Goal: Information Seeking & Learning: Understand process/instructions

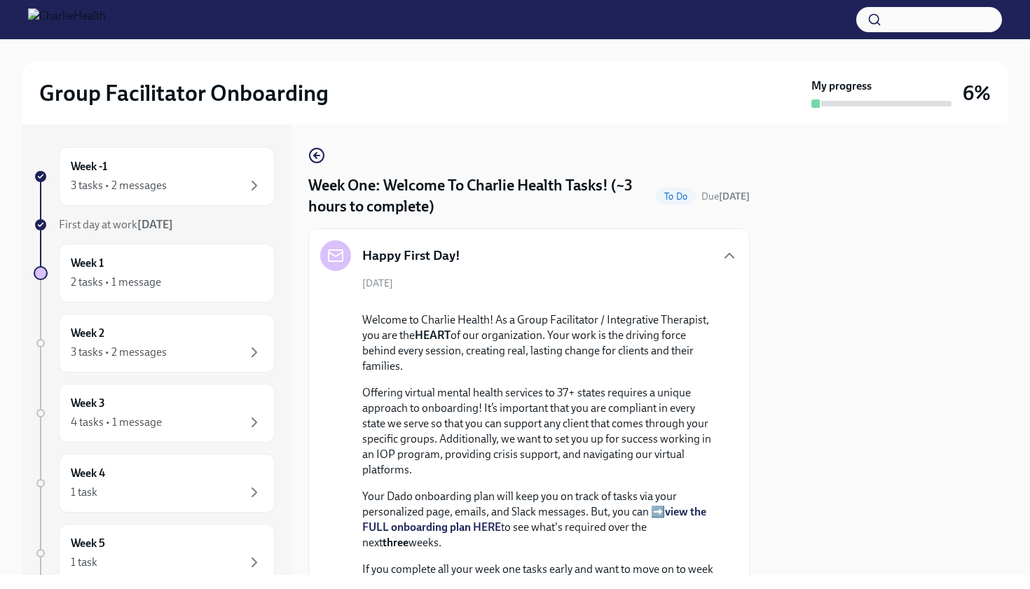
scroll to position [1205, 0]
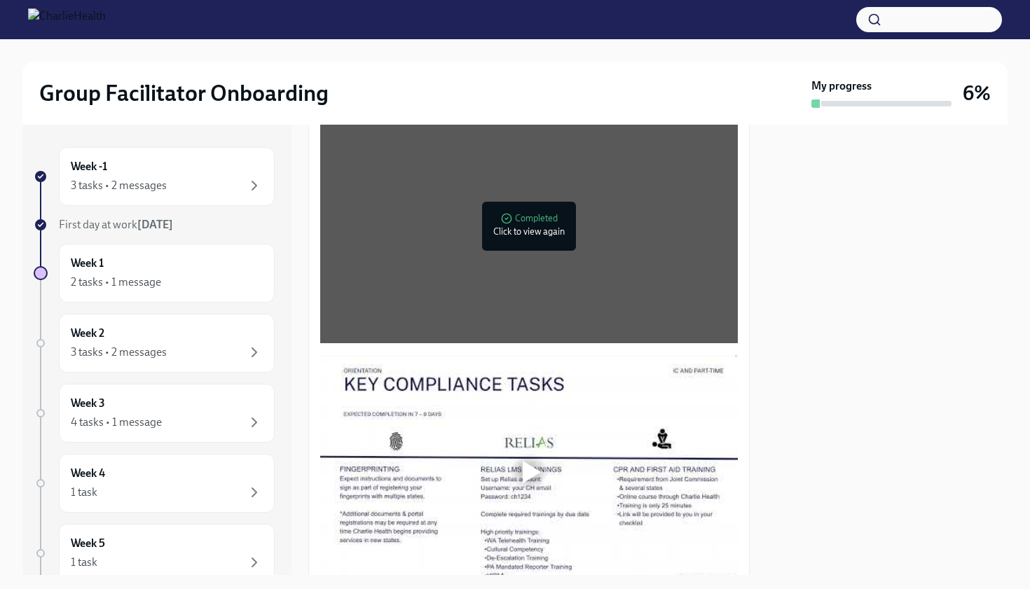
click at [535, 536] on div at bounding box center [529, 471] width 418 height 235
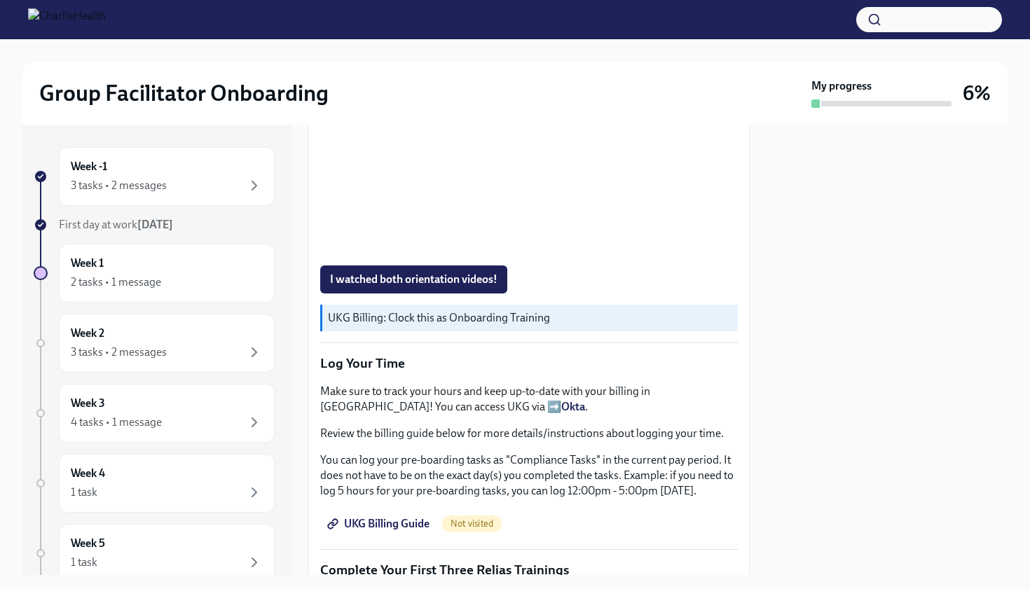
scroll to position [1541, 0]
click at [506, 371] on p "Log Your Time" at bounding box center [529, 362] width 418 height 18
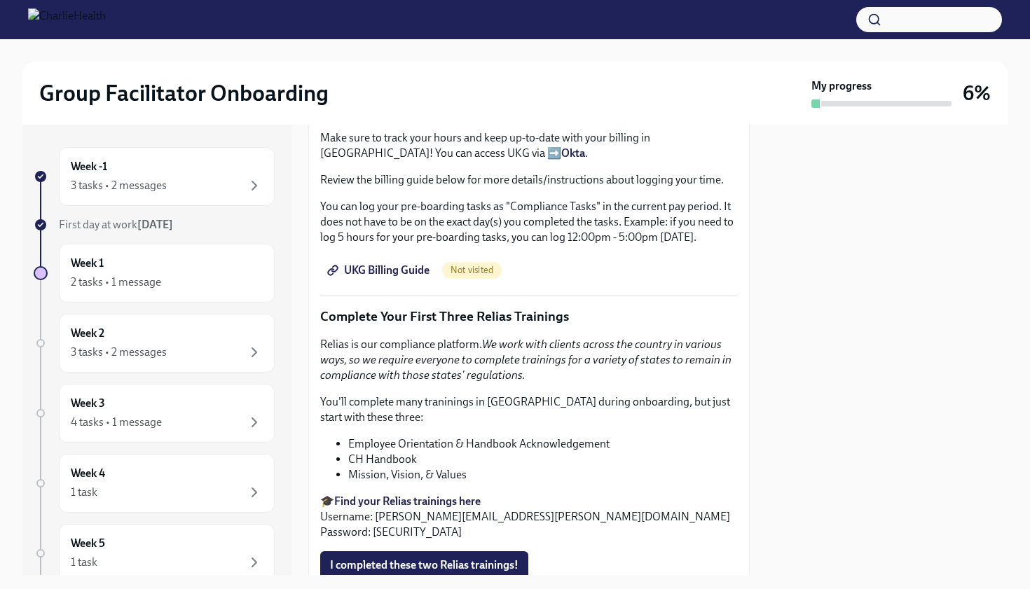
scroll to position [1821, 0]
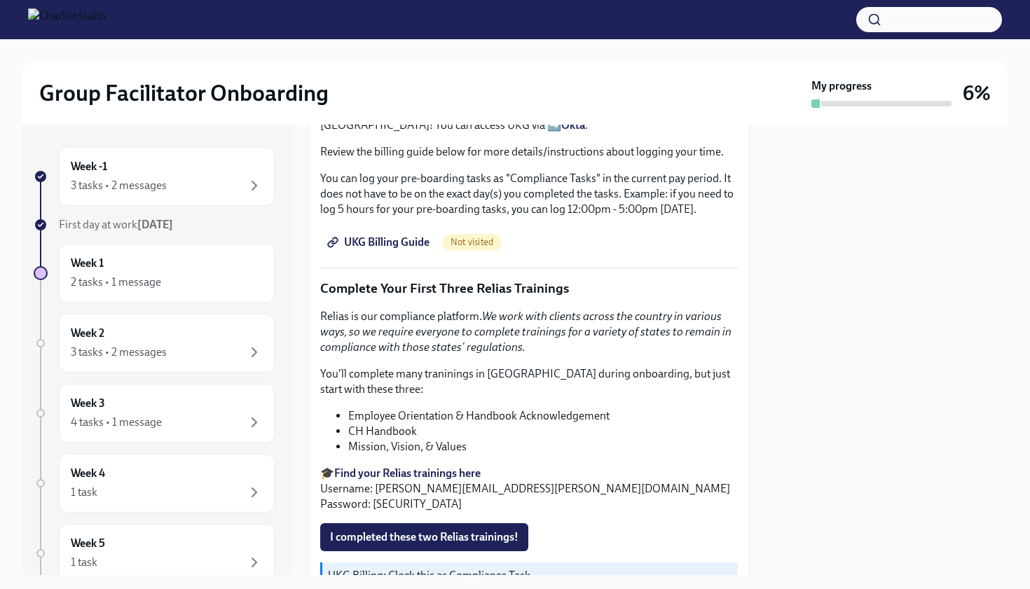
click at [449, 91] on p "Log Your Time" at bounding box center [529, 82] width 418 height 18
click at [160, 192] on div "3 tasks • 2 messages" at bounding box center [119, 185] width 96 height 15
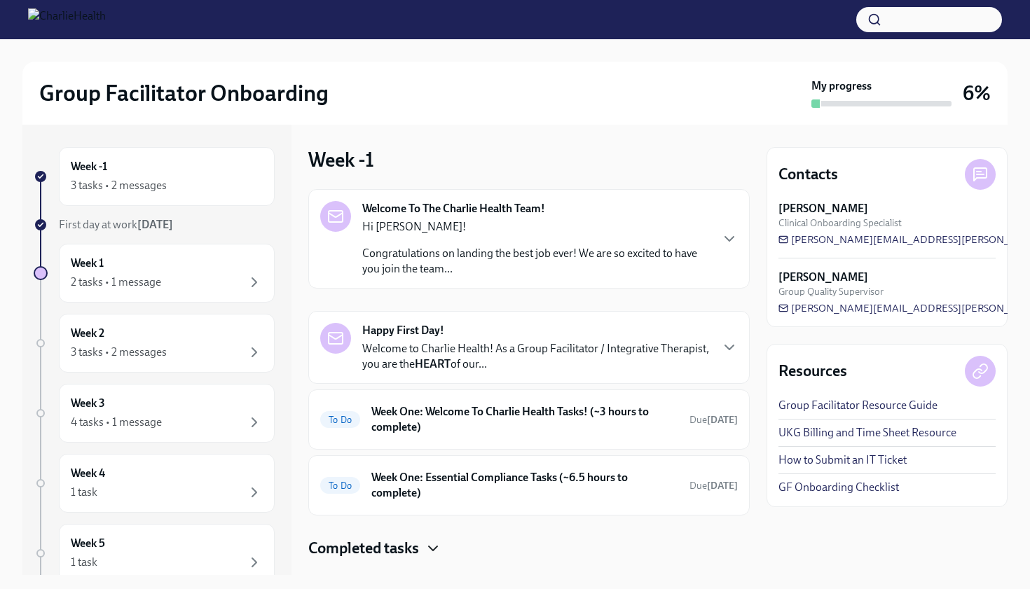
click at [429, 545] on icon "button" at bounding box center [433, 548] width 17 height 17
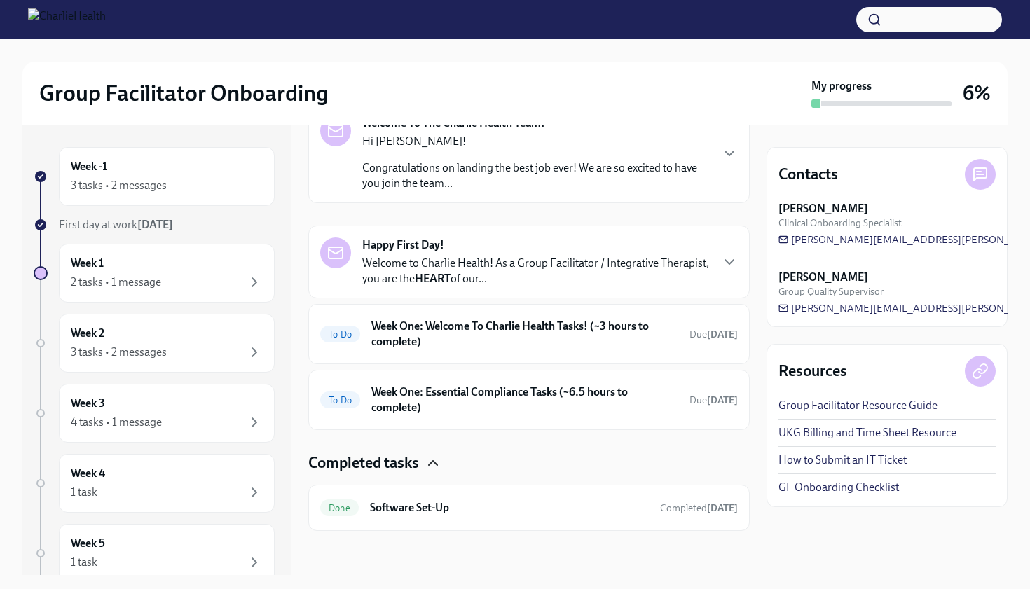
scroll to position [86, 0]
click at [459, 513] on h6 "Software Set-Up" at bounding box center [509, 506] width 279 height 15
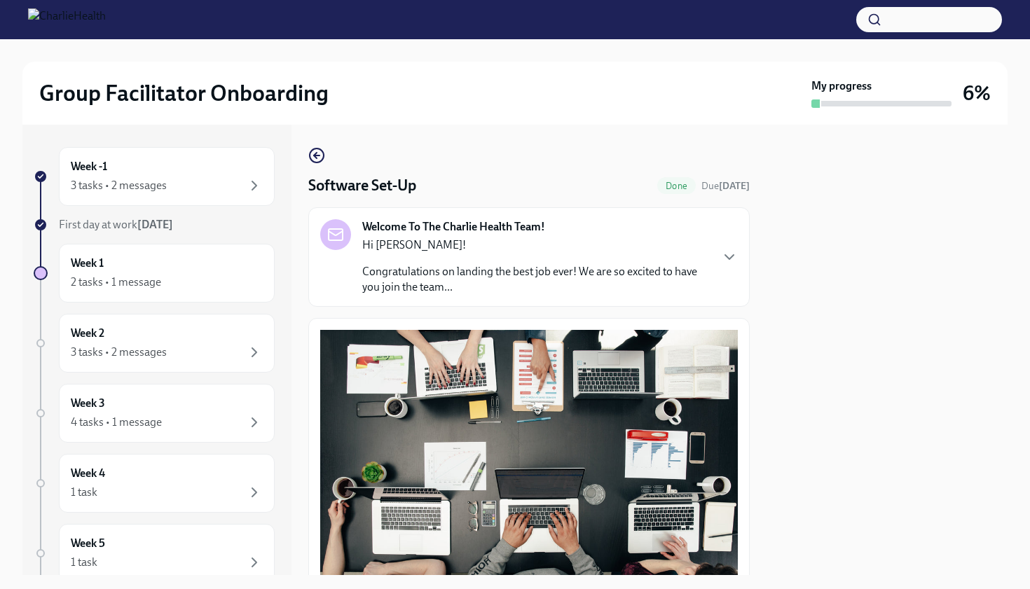
click at [455, 511] on button "Zoom image" at bounding box center [529, 453] width 418 height 247
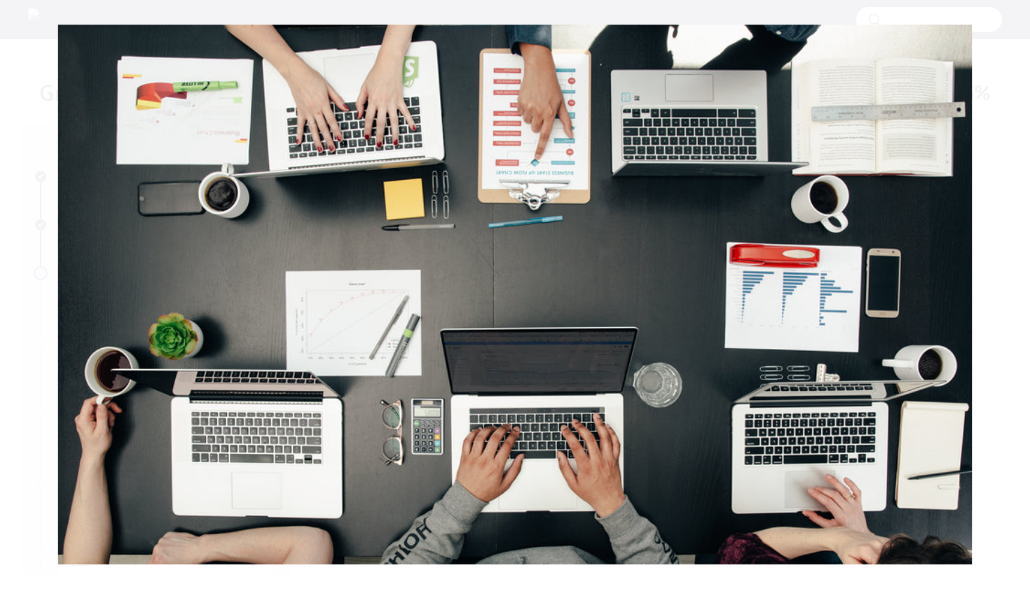
click at [282, 332] on button "Unzoom image" at bounding box center [515, 294] width 1030 height 589
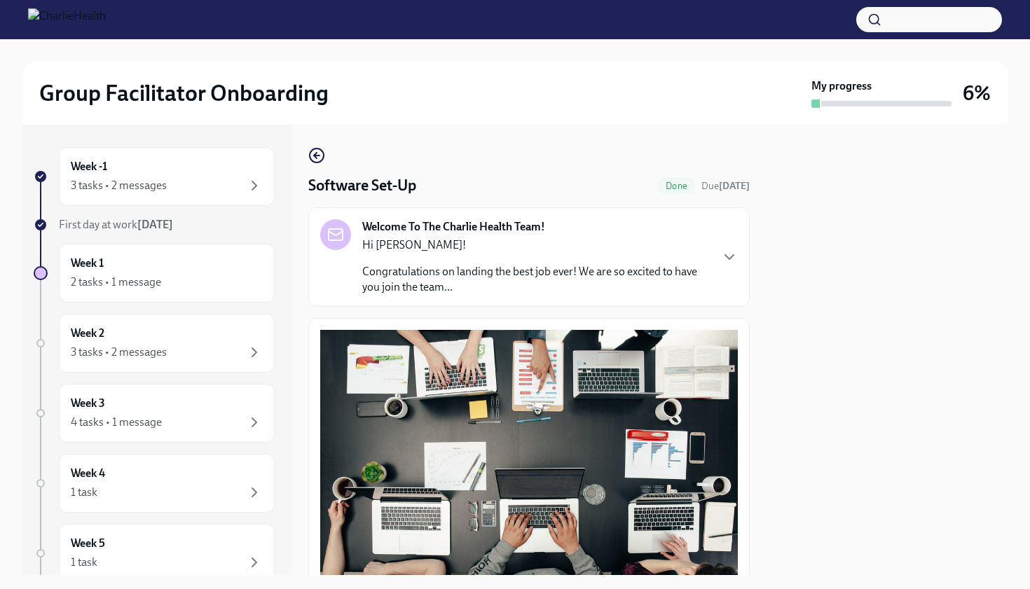
click at [796, 326] on div at bounding box center [886, 350] width 241 height 450
click at [717, 252] on div "Welcome To The Charlie Health Team! Hi [PERSON_NAME]! Congratulations on landin…" at bounding box center [529, 257] width 418 height 76
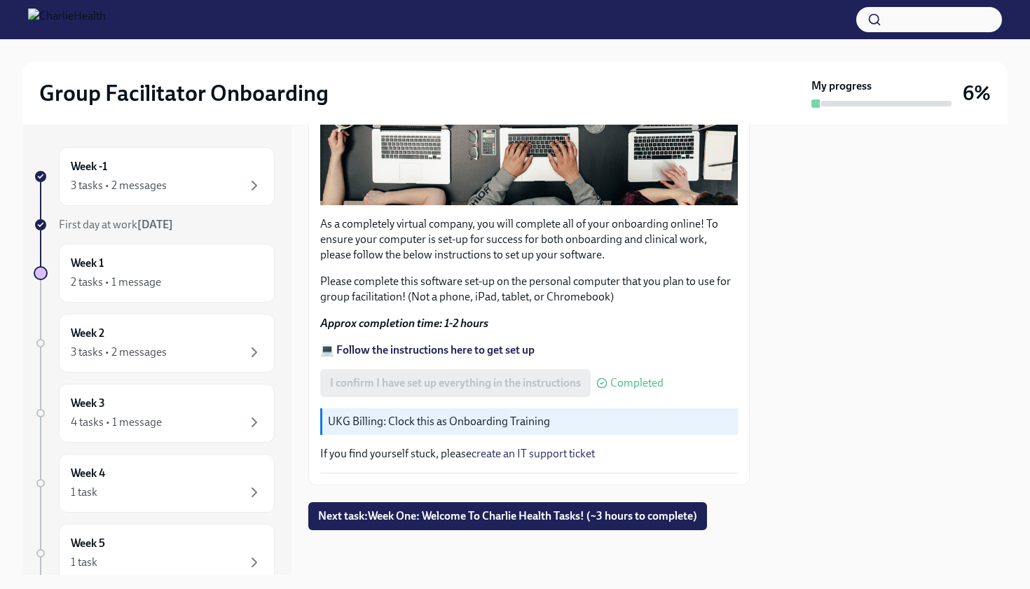
scroll to position [1146, 0]
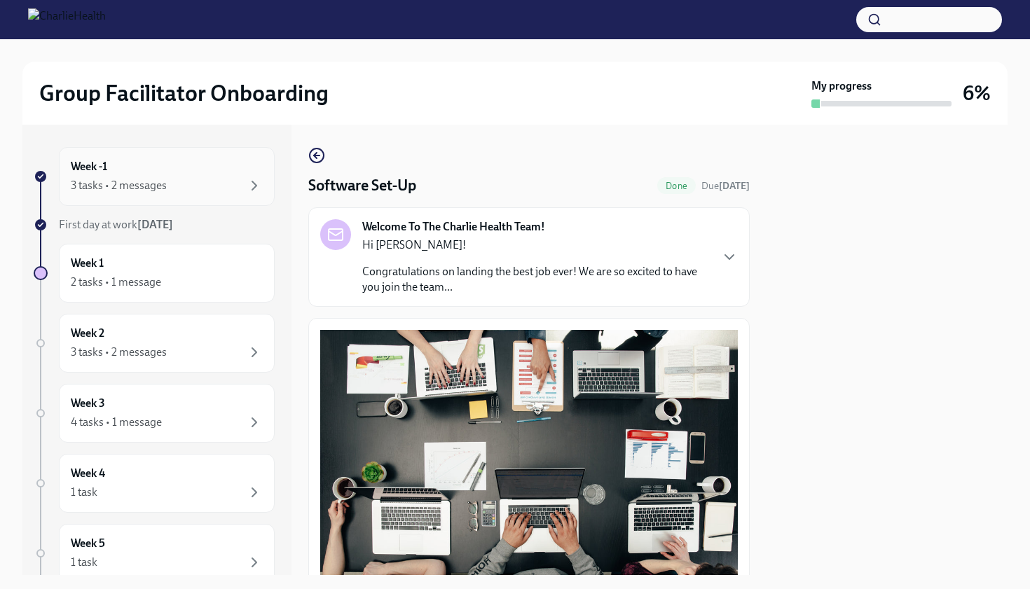
click at [207, 191] on div "3 tasks • 2 messages" at bounding box center [167, 185] width 192 height 17
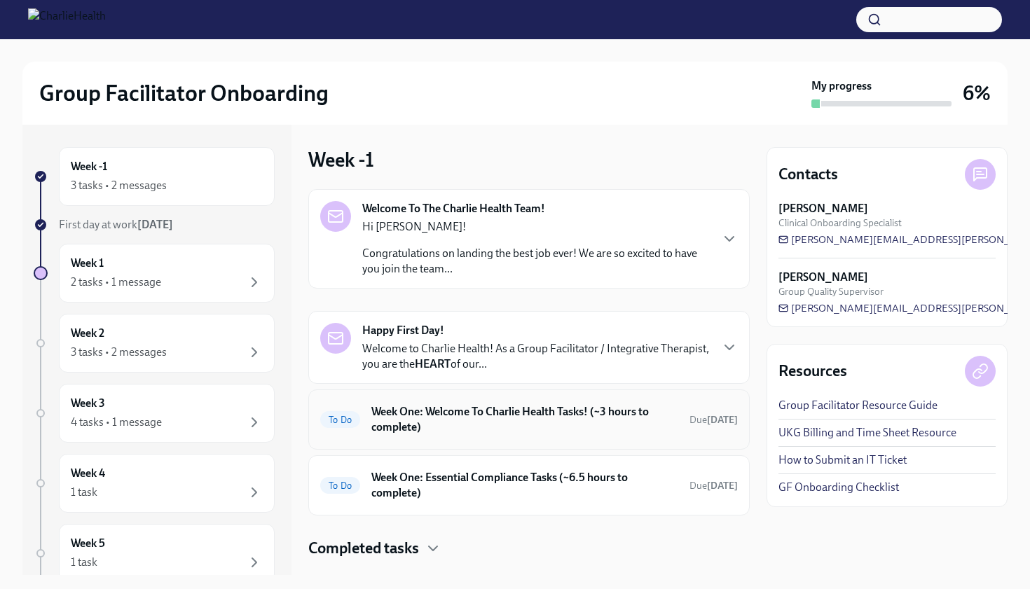
click at [481, 422] on h6 "Week One: Welcome To Charlie Health Tasks! (~3 hours to complete)" at bounding box center [524, 419] width 307 height 31
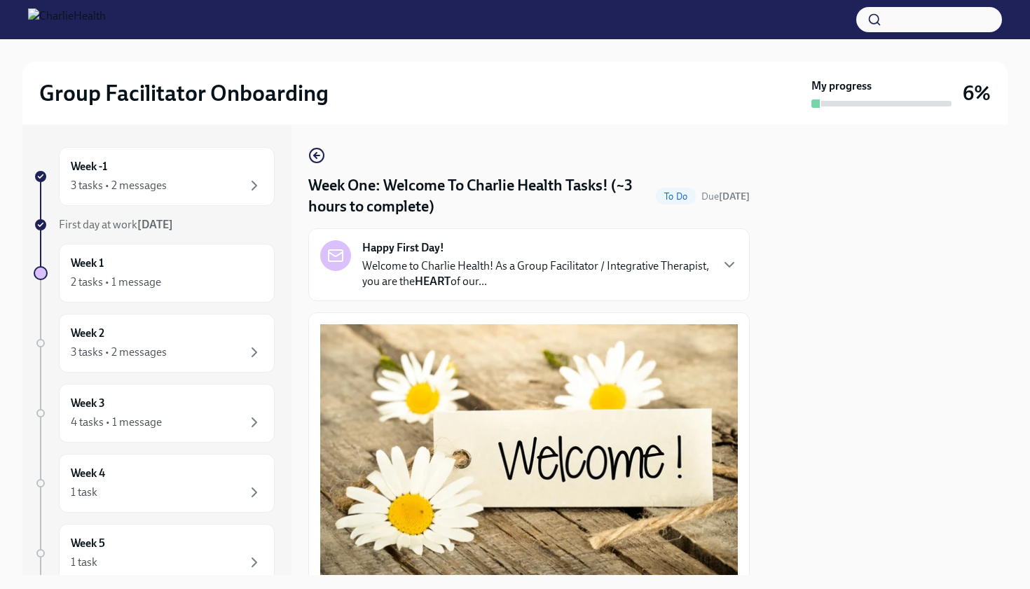
click at [876, 394] on div at bounding box center [886, 350] width 241 height 450
click at [729, 464] on button "Zoom image" at bounding box center [529, 449] width 418 height 251
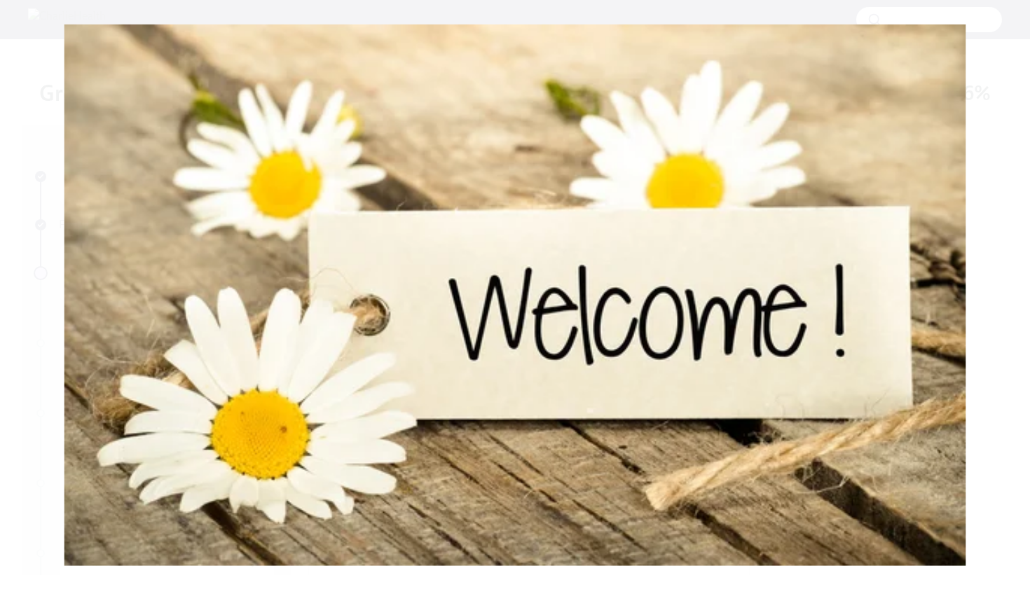
click at [760, 466] on button "Unzoom image" at bounding box center [515, 294] width 1030 height 589
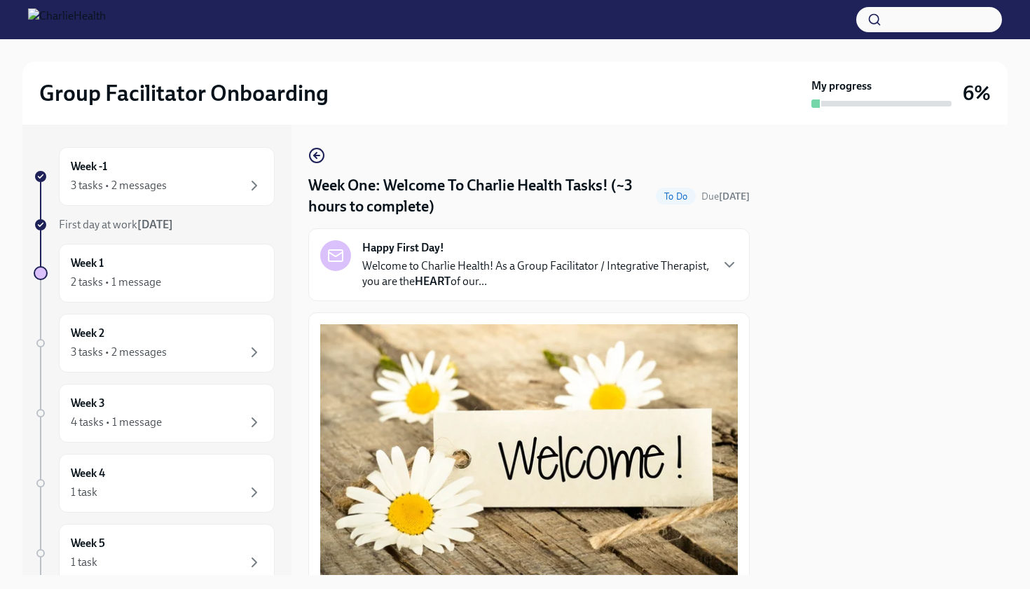
click at [800, 464] on div at bounding box center [886, 350] width 241 height 450
click at [719, 268] on div "Happy First Day! Welcome to Charlie Health! As a Group Facilitator / Integrativ…" at bounding box center [529, 264] width 418 height 49
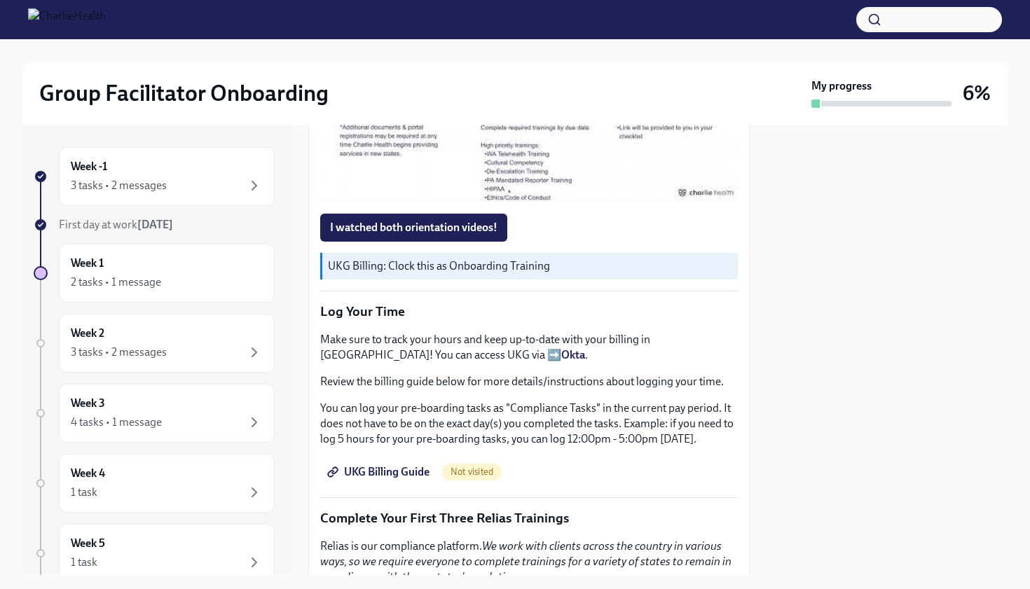
scroll to position [1625, 0]
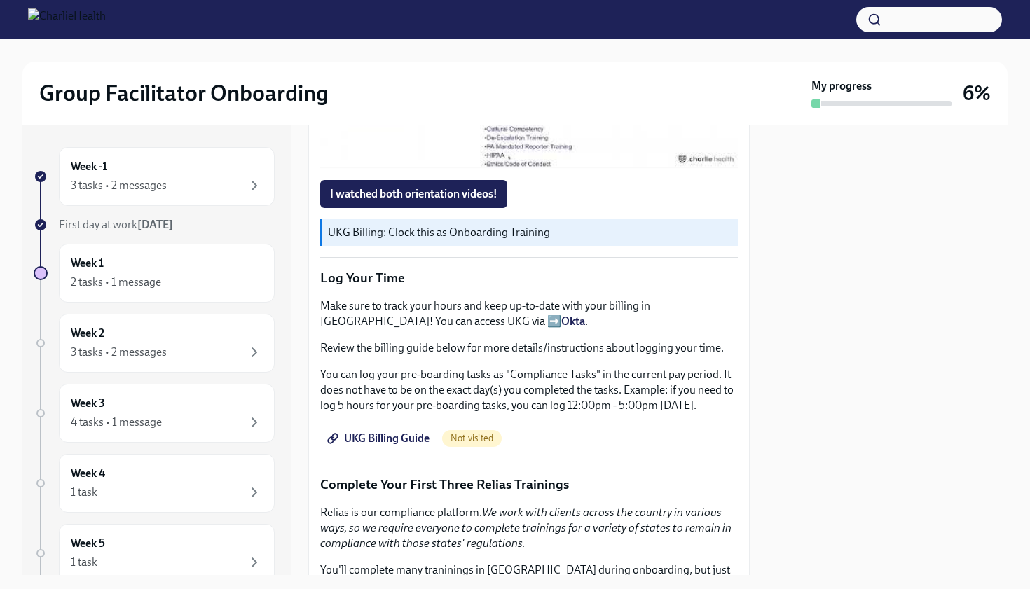
click at [527, 63] on div at bounding box center [532, 52] width 18 height 22
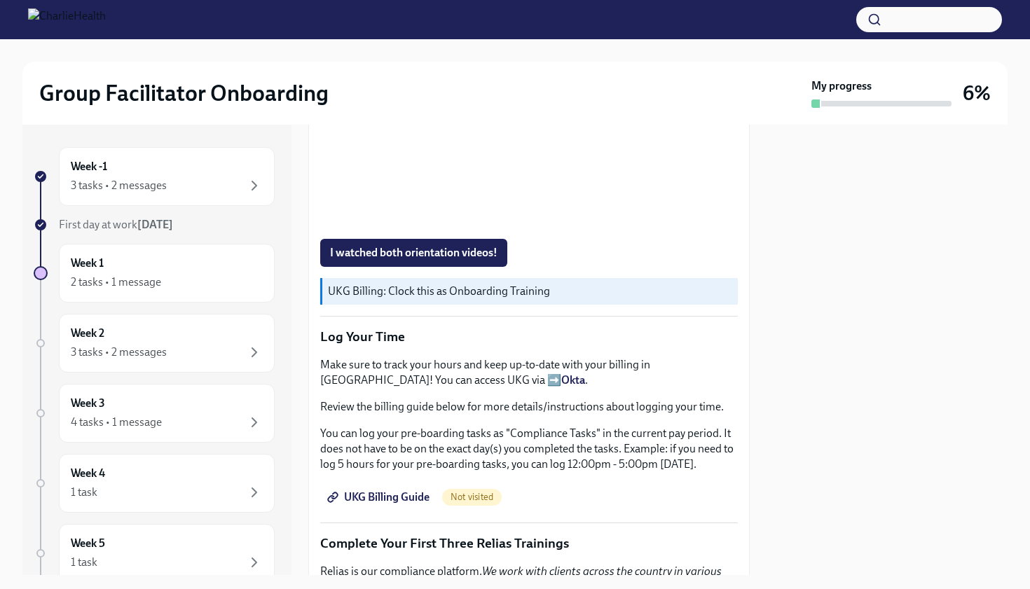
scroll to position [1569, 0]
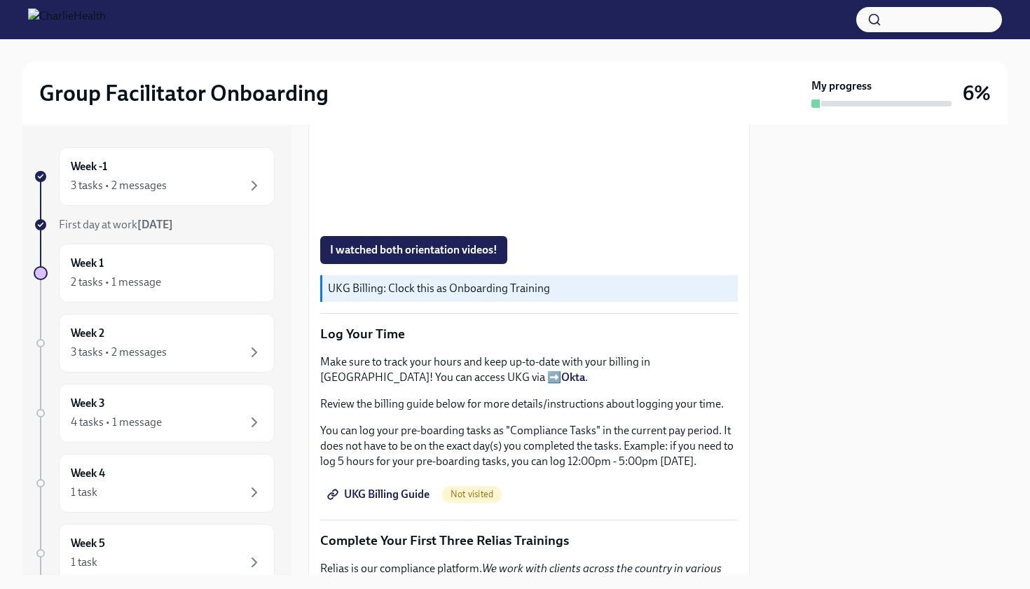
click at [653, 455] on div "Welcome aboard! This first set of tasks will get you set up for onboarding succ…" at bounding box center [529, 193] width 418 height 1900
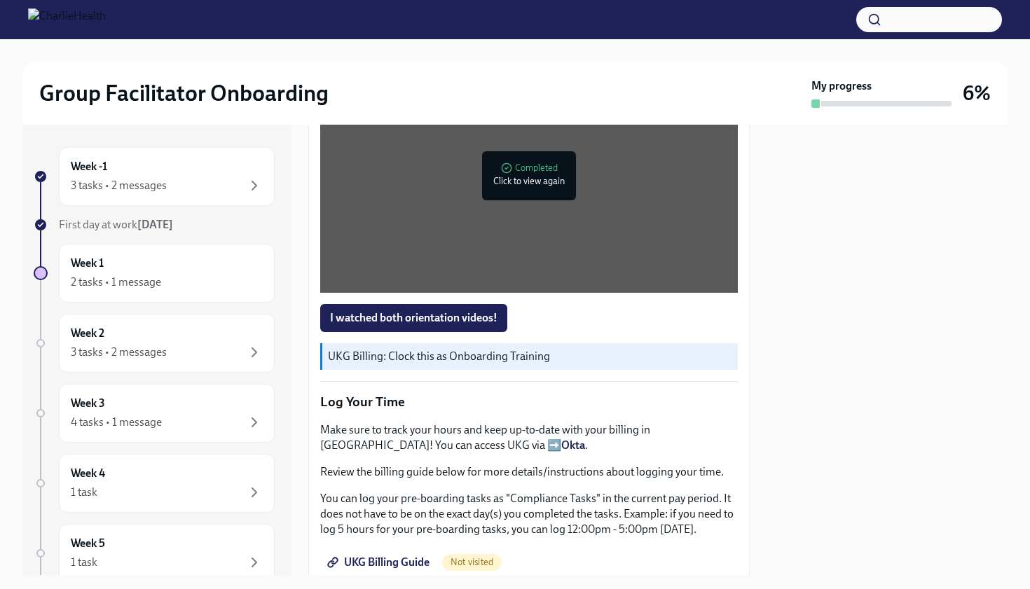
scroll to position [1485, 0]
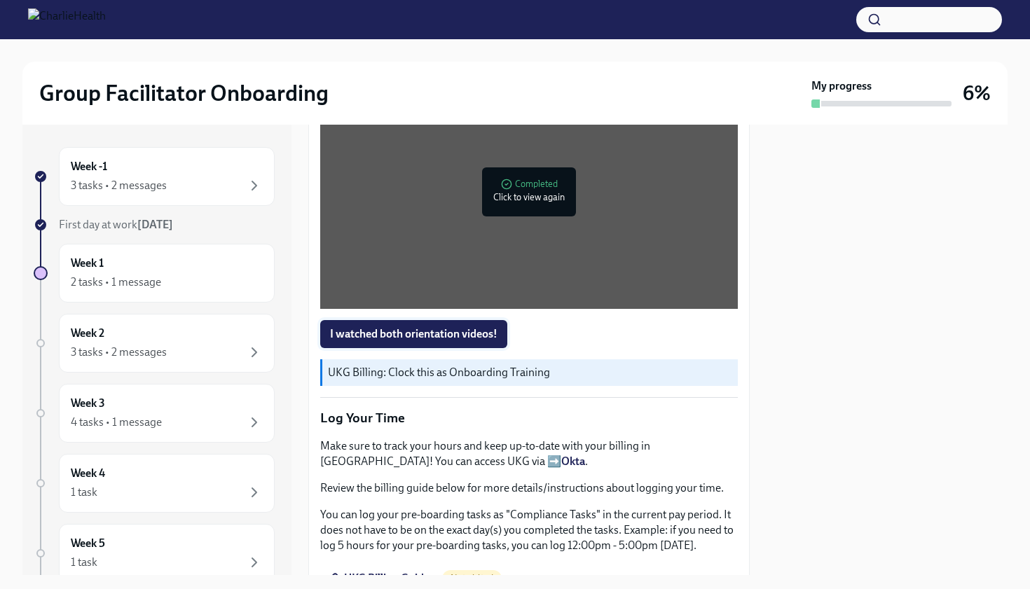
click at [436, 341] on span "I watched both orientation videos!" at bounding box center [413, 334] width 167 height 14
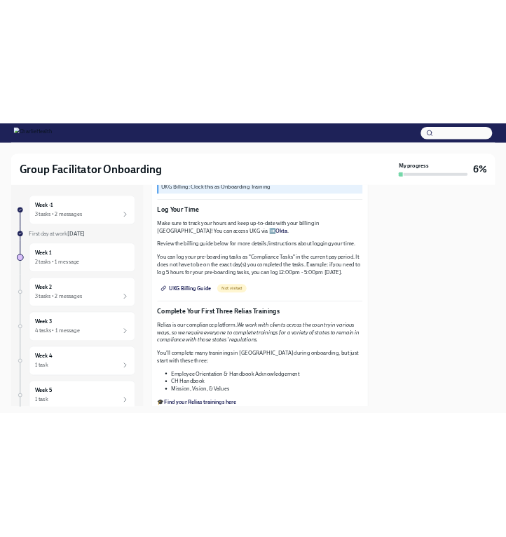
scroll to position [1700, 0]
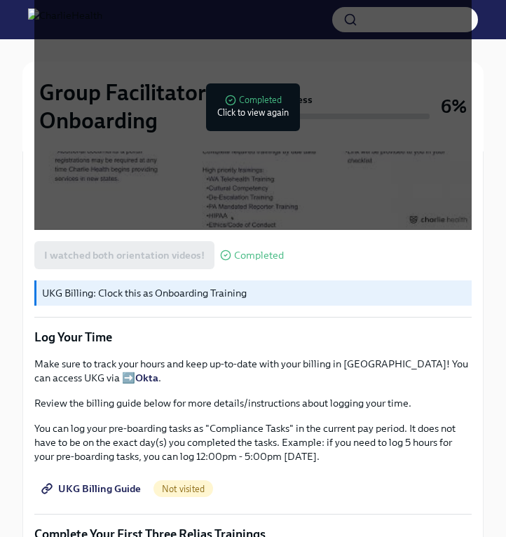
scroll to position [1233, 0]
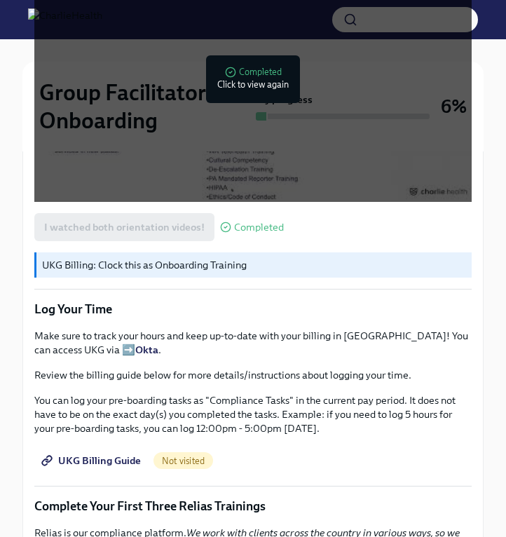
click at [267, 266] on p "UKG Billing: Clock this as Onboarding Training" at bounding box center [254, 265] width 424 height 14
